Goal: Check status

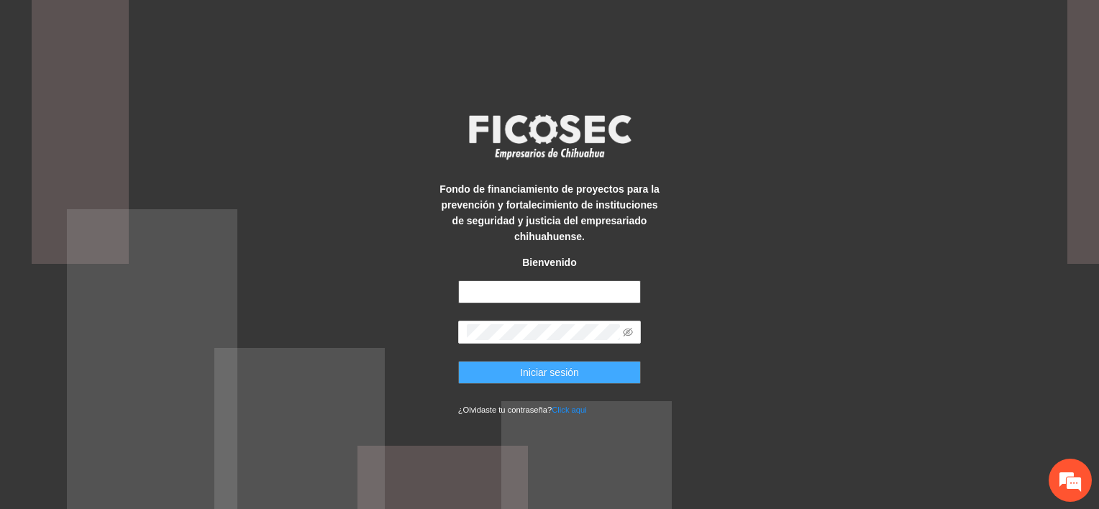
type input "**********"
click at [558, 374] on span "Iniciar sesión" at bounding box center [549, 373] width 59 height 16
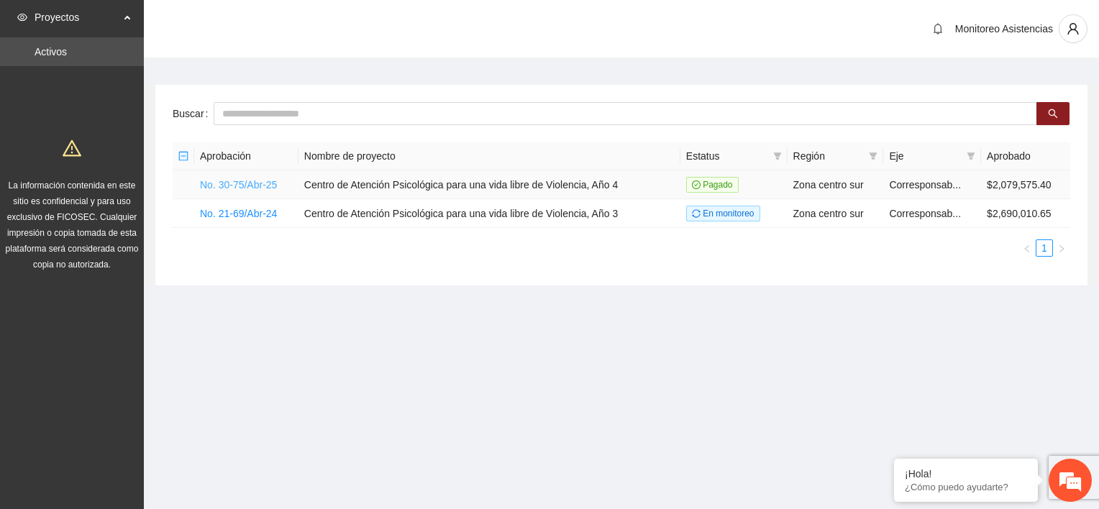
click at [207, 184] on link "No. 30-75/Abr-25" at bounding box center [238, 185] width 77 height 12
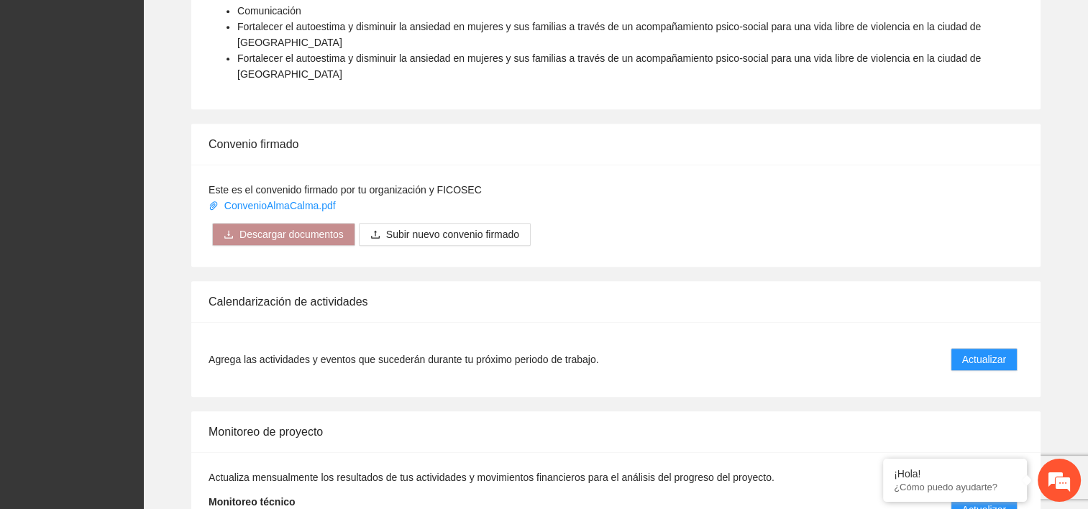
scroll to position [777, 0]
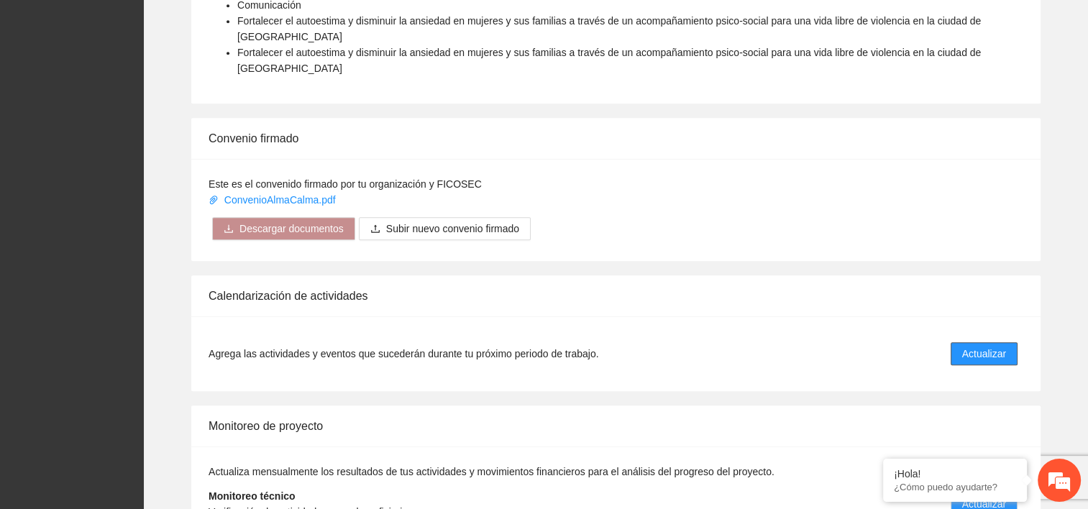
click at [984, 346] on span "Actualizar" at bounding box center [984, 354] width 44 height 16
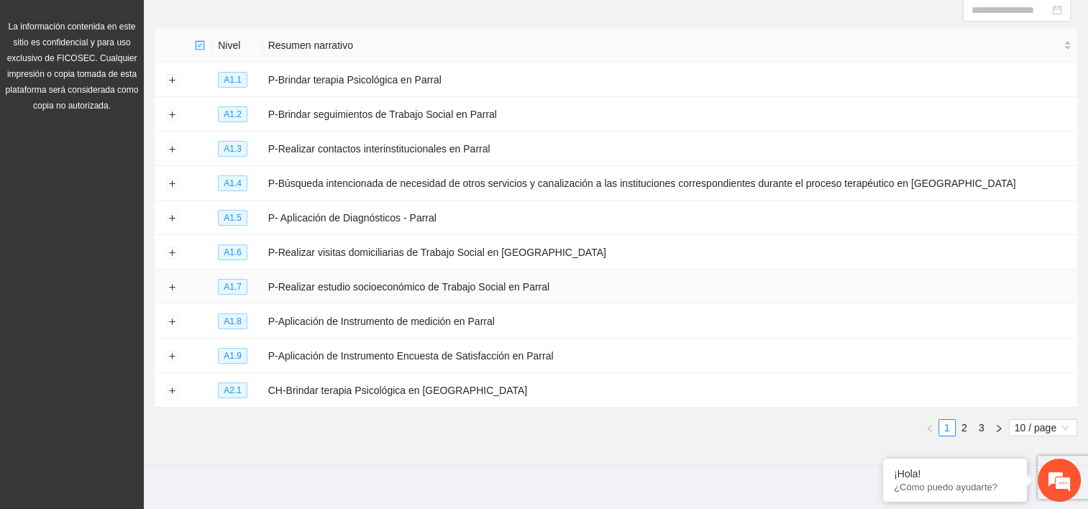
scroll to position [172, 0]
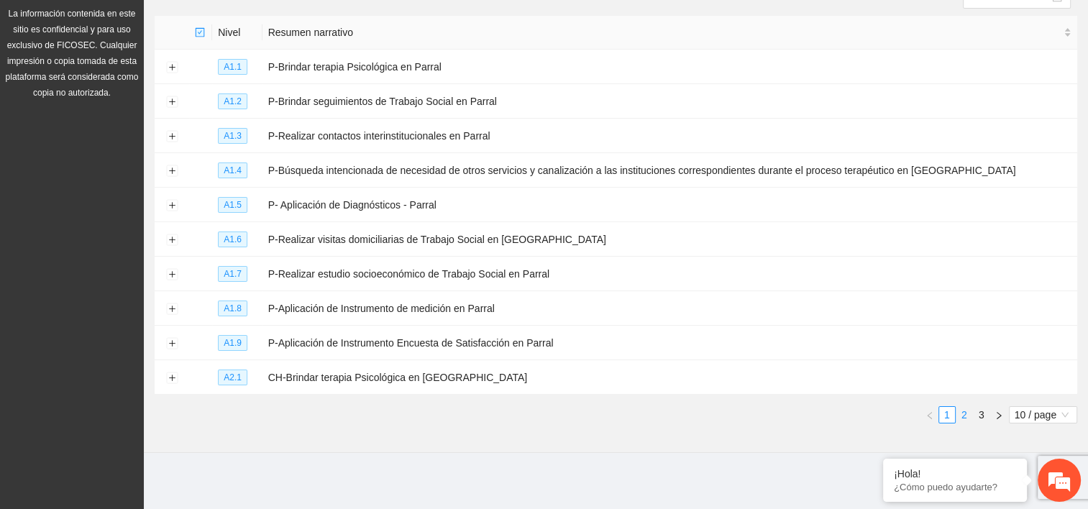
click at [962, 416] on link "2" at bounding box center [964, 415] width 16 height 16
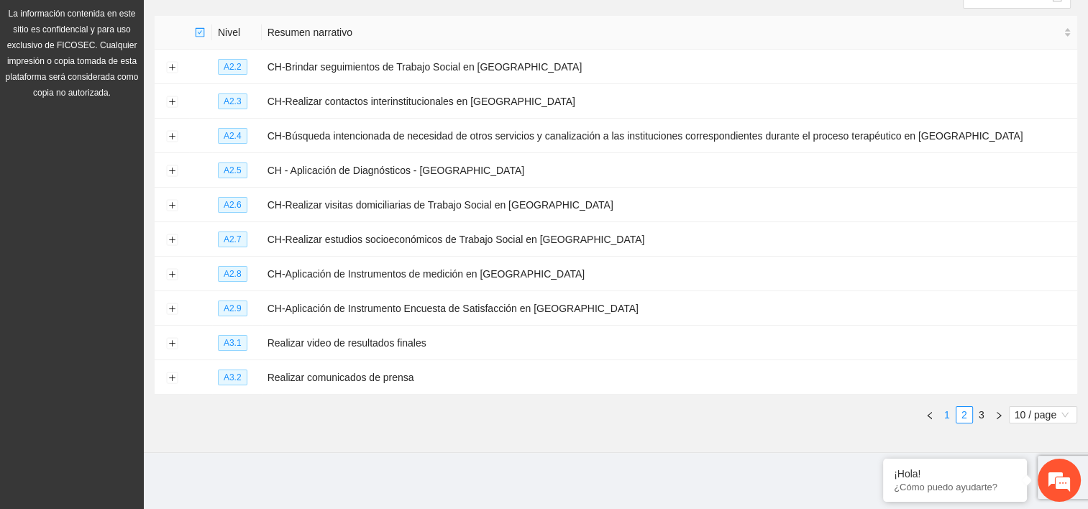
click at [943, 416] on link "1" at bounding box center [947, 415] width 16 height 16
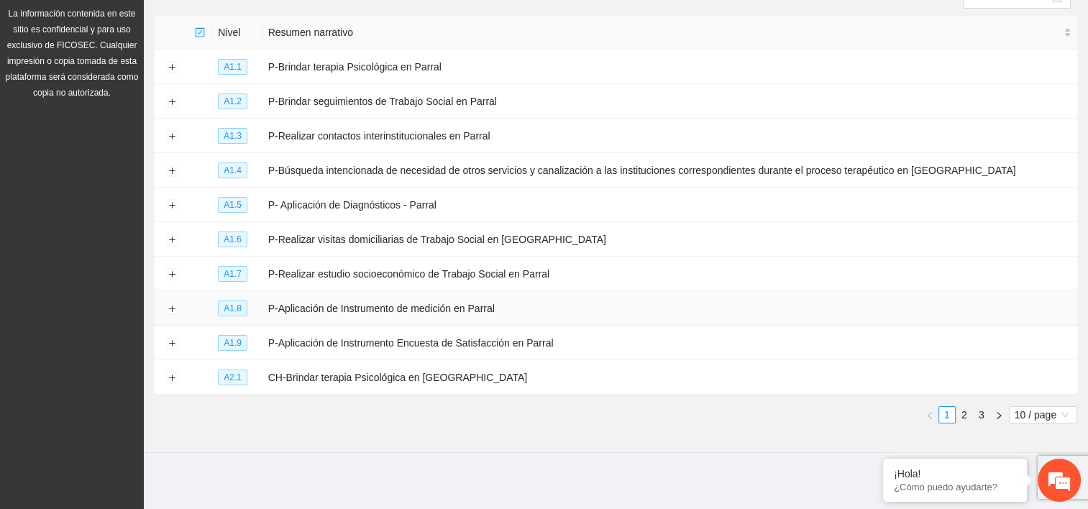
click at [486, 315] on td "P-Aplicación de Instrumento de medición en Parral" at bounding box center [669, 308] width 815 height 35
click at [170, 310] on button "Expand row" at bounding box center [172, 309] width 12 height 12
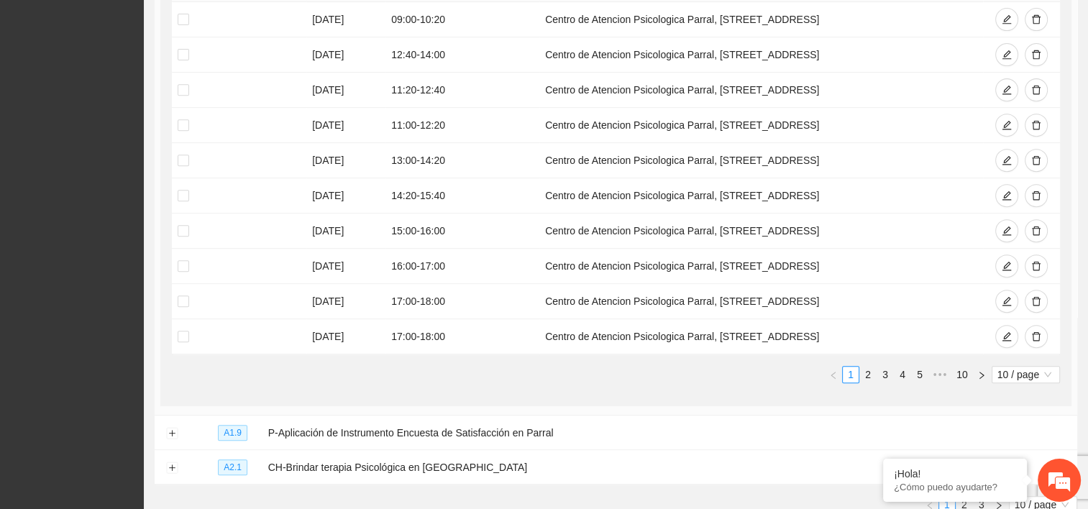
scroll to position [603, 0]
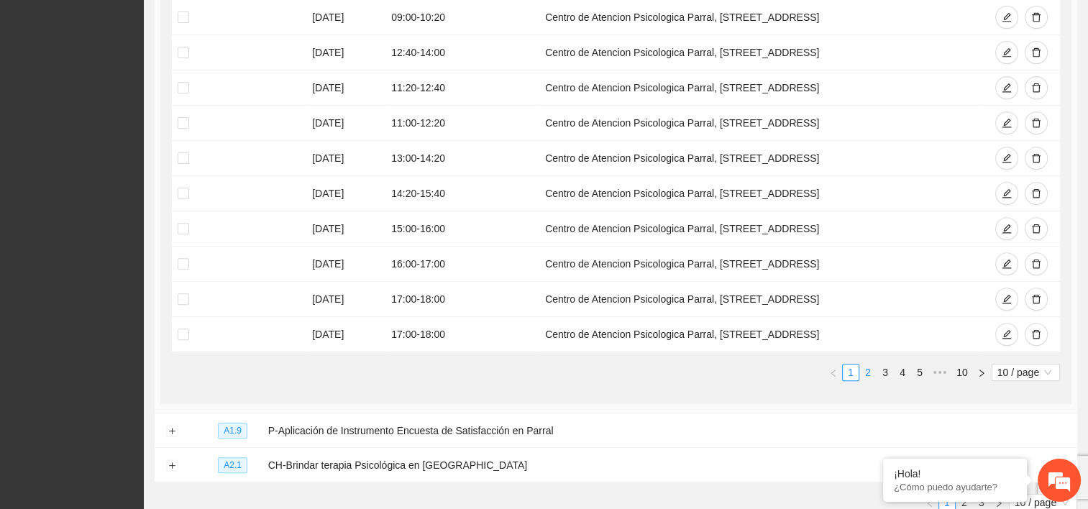
click at [868, 372] on link "2" at bounding box center [868, 373] width 16 height 16
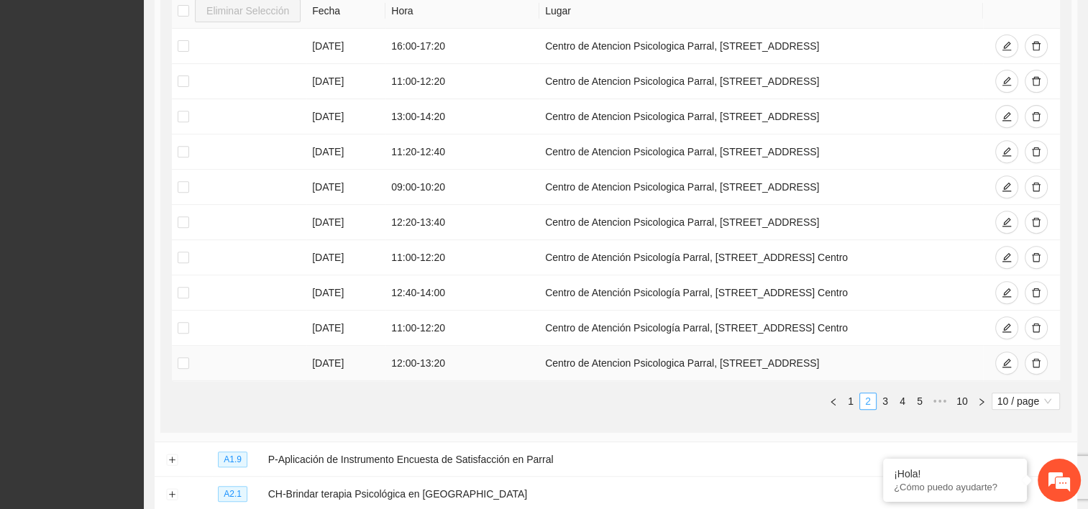
scroll to position [546, 0]
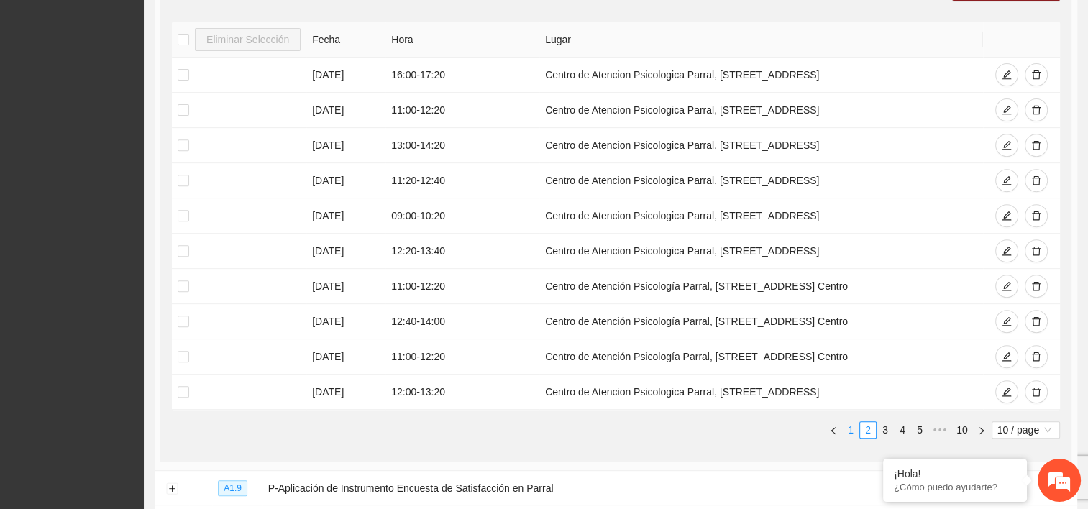
click at [853, 429] on link "1" at bounding box center [851, 430] width 16 height 16
